Goal: Navigation & Orientation: Find specific page/section

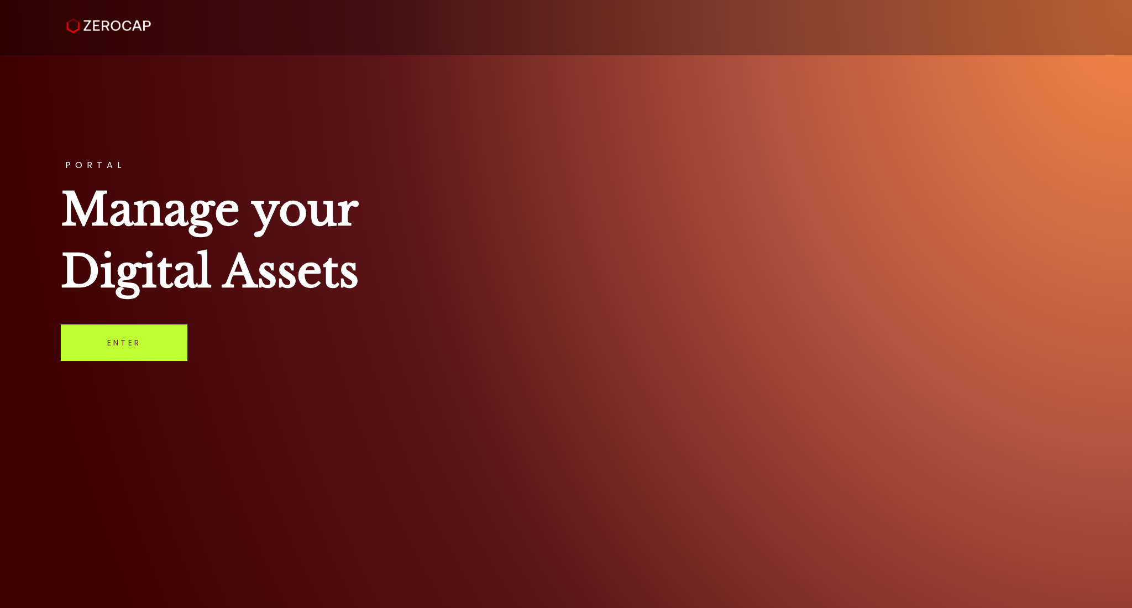
click at [125, 335] on link "Enter" at bounding box center [124, 342] width 127 height 36
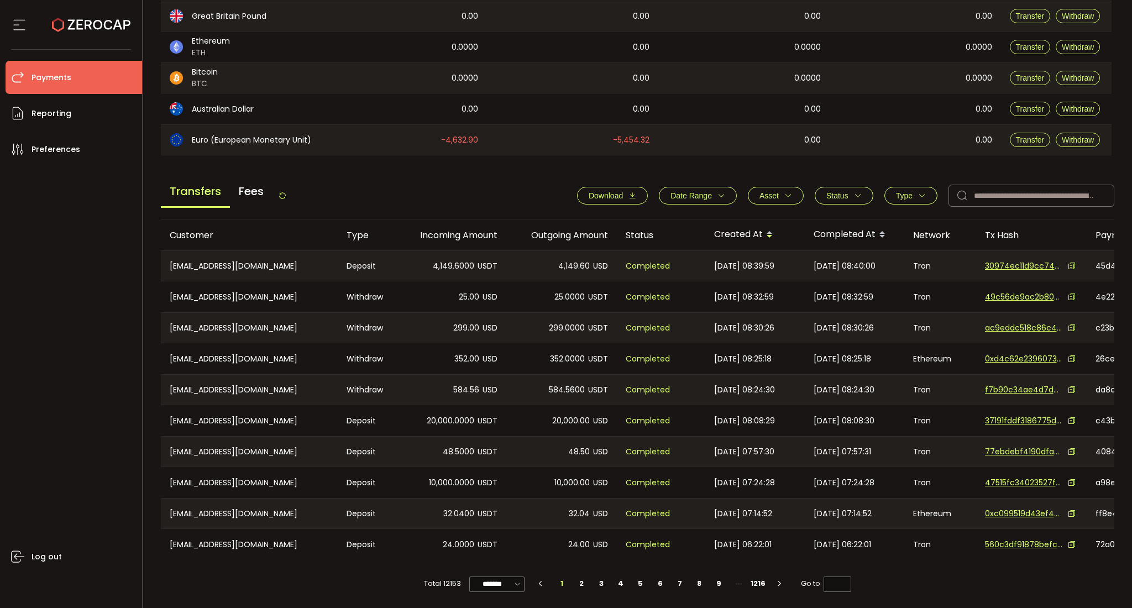
scroll to position [288, 0]
